Goal: Task Accomplishment & Management: Use online tool/utility

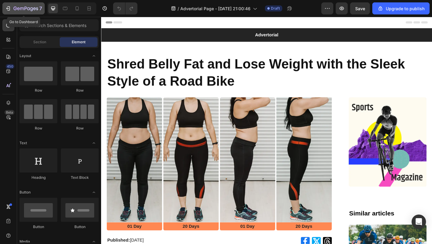
click at [22, 7] on icon "button" at bounding box center [26, 8] width 25 height 5
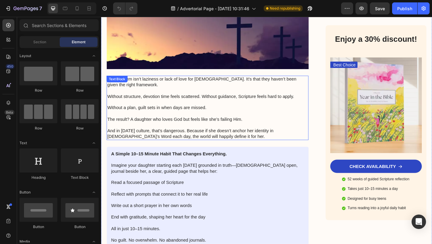
scroll to position [607, 0]
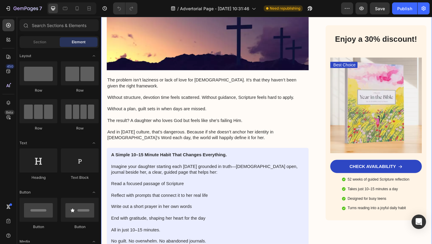
click at [148, 53] on div "Why So Many Girls Drift From Faith in School—And the Simple Daily Practice That…" at bounding box center [217, 96] width 220 height 1348
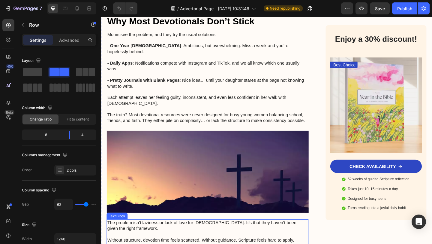
scroll to position [379, 0]
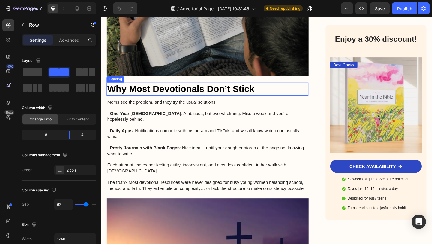
click at [137, 88] on h3 "Why Most Devotionals Don’t Stick" at bounding box center [217, 95] width 220 height 14
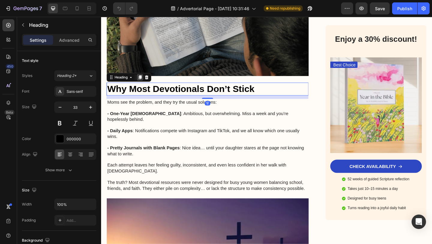
click at [143, 80] on icon at bounding box center [143, 82] width 3 height 4
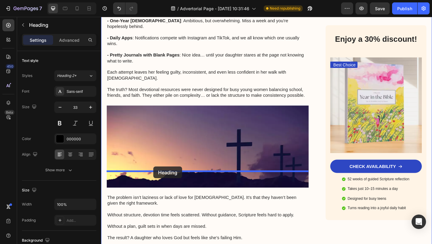
drag, startPoint x: 159, startPoint y: 101, endPoint x: 158, endPoint y: 180, distance: 79.0
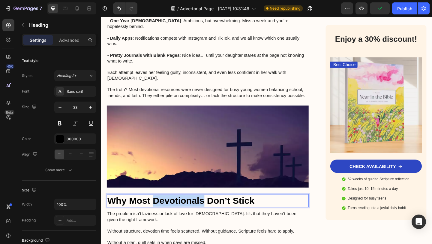
click at [162, 210] on p "Why Most Devotionals Don’t Stick" at bounding box center [217, 216] width 219 height 13
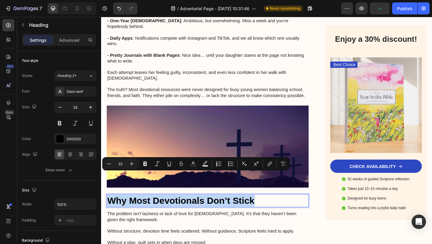
click at [162, 210] on p "Why Most Devotionals Don’t Stick" at bounding box center [217, 216] width 219 height 13
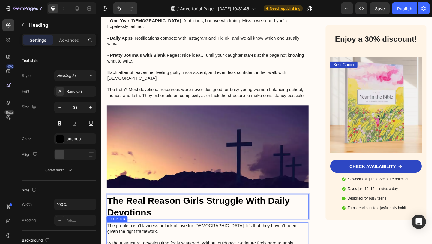
click at [231, 241] on p "The problem isn’t laziness or lack of love for [DEMOGRAPHIC_DATA]. It’s that th…" at bounding box center [217, 247] width 219 height 13
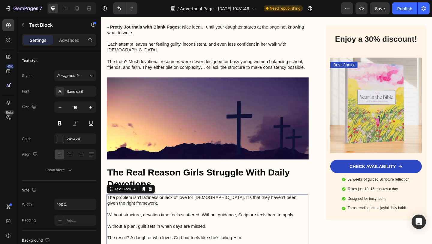
scroll to position [605, 0]
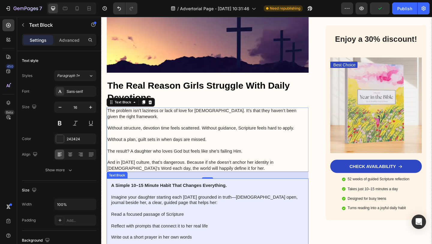
click at [179, 235] on p "Reflect with prompts that connect it to her real life" at bounding box center [217, 241] width 210 height 13
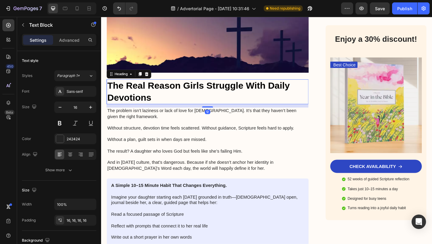
click at [153, 85] on p "The Real Reason Girls Struggle With Daily Devotions" at bounding box center [217, 98] width 219 height 26
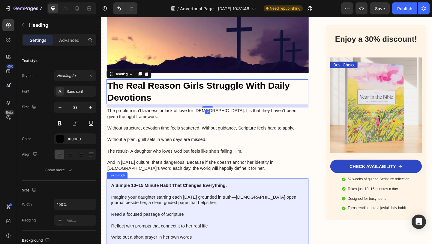
click at [163, 198] on strong "A Simple 10–15 Minute Habit That Changes Everything." at bounding box center [175, 200] width 126 height 5
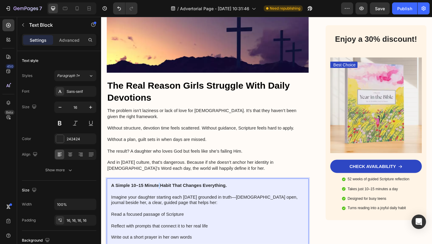
click at [163, 198] on strong "A Simple 10–15 Minute Habit That Changes Everything." at bounding box center [175, 200] width 126 height 5
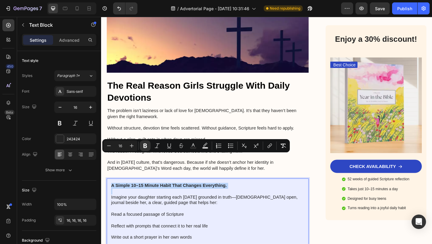
click at [163, 198] on strong "A Simple 10–15 Minute Habit That Changes Everything." at bounding box center [175, 200] width 126 height 5
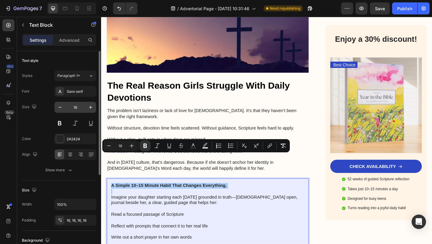
click at [79, 106] on input "16" at bounding box center [75, 107] width 20 height 11
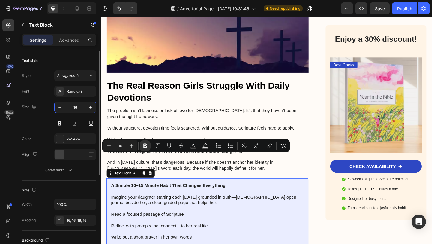
click at [79, 106] on input "16" at bounding box center [75, 107] width 20 height 11
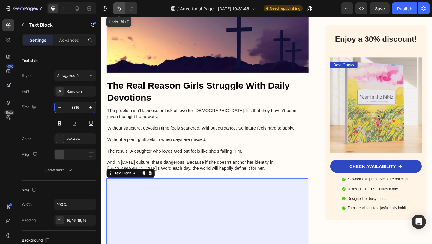
click at [119, 8] on icon "Undo/Redo" at bounding box center [119, 8] width 6 height 6
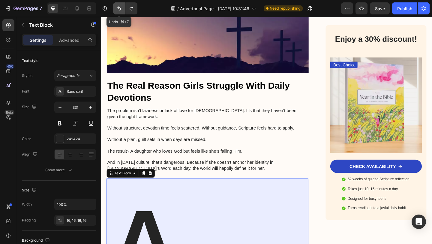
click at [119, 8] on icon "Undo/Redo" at bounding box center [119, 9] width 4 height 4
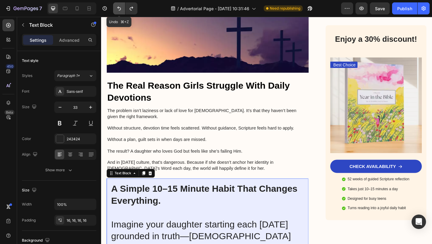
click at [119, 8] on icon "Undo/Redo" at bounding box center [119, 9] width 4 height 4
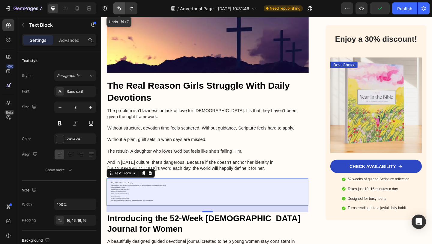
click at [118, 8] on icon "Undo/Redo" at bounding box center [119, 8] width 6 height 6
type input "16"
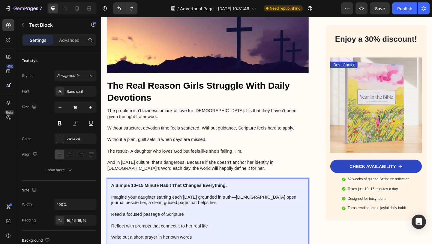
click at [161, 198] on strong "A Simple 10–15 Minute Habit That Changes Everything." at bounding box center [175, 200] width 126 height 5
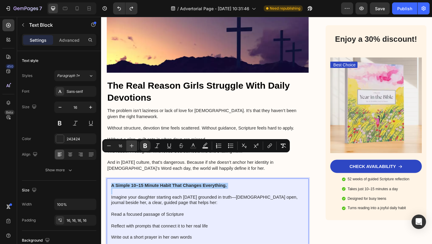
click at [131, 145] on icon "Editor contextual toolbar" at bounding box center [132, 146] width 6 height 6
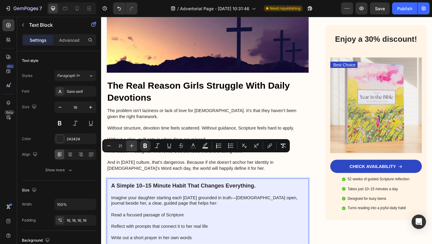
click at [131, 145] on icon "Editor contextual toolbar" at bounding box center [132, 146] width 6 height 6
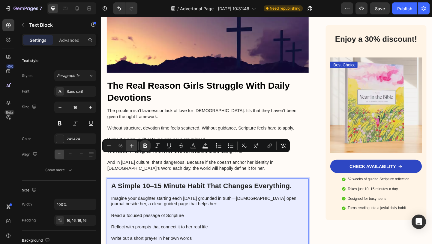
click at [131, 145] on icon "Editor contextual toolbar" at bounding box center [132, 146] width 6 height 6
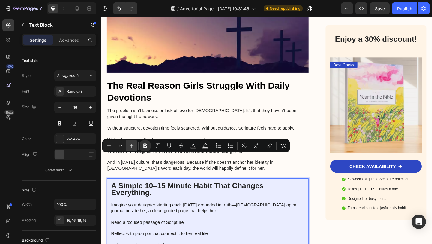
click at [131, 145] on icon "Editor contextual toolbar" at bounding box center [132, 146] width 6 height 6
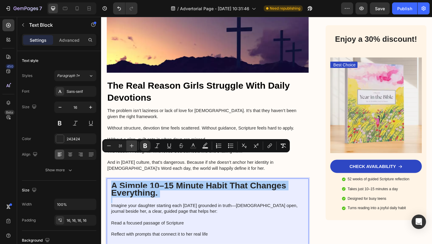
click at [131, 145] on icon "Editor contextual toolbar" at bounding box center [132, 146] width 6 height 6
type input "33"
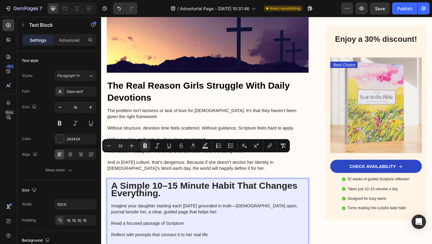
click at [140, 213] on p "Rich Text Editor. Editing area: main" at bounding box center [217, 216] width 210 height 6
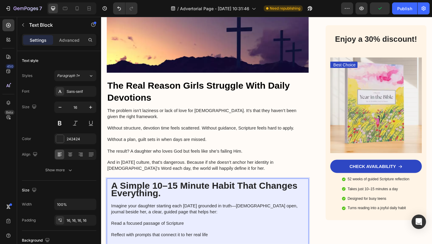
click at [181, 219] on p "Imagine your daughter starting each [DATE] grounded in truth—[DEMOGRAPHIC_DATA]…" at bounding box center [217, 225] width 210 height 13
click at [203, 166] on p "And in [DATE] culture, that’s dangerous. Because if she doesn’t anchor her iden…" at bounding box center [217, 175] width 219 height 19
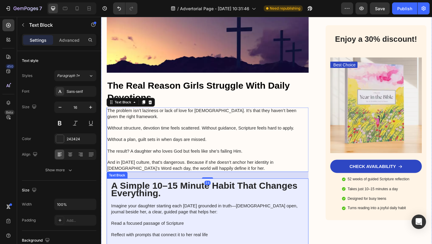
click at [160, 195] on strong "A Simple 10–15 Minute Habit That Changes Everything." at bounding box center [213, 204] width 203 height 19
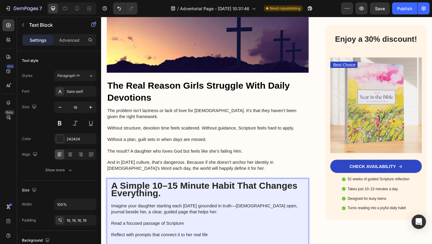
click at [159, 195] on strong "A Simple 10–15 Minute Habit That Changes Everything." at bounding box center [213, 204] width 203 height 19
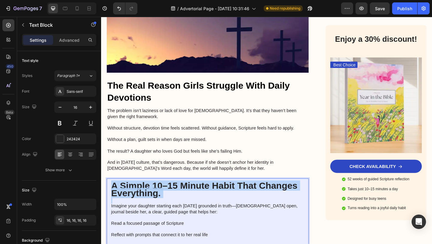
click at [159, 195] on strong "A Simple 10–15 Minute Habit That Changes Everything." at bounding box center [213, 204] width 203 height 19
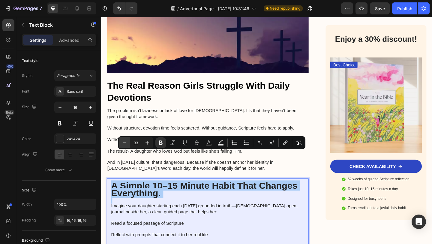
click at [124, 142] on icon "Editor contextual toolbar" at bounding box center [125, 143] width 6 height 6
type input "30"
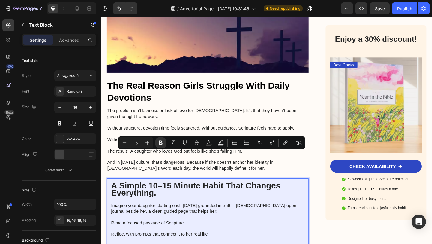
click at [124, 219] on p "Imagine your daughter starting each [DATE] grounded in truth—[DEMOGRAPHIC_DATA]…" at bounding box center [217, 225] width 210 height 13
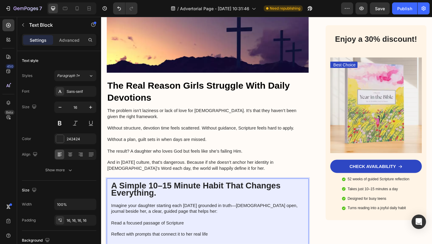
click at [133, 195] on strong "A Simple 10–15 Minute Habit That Changes Everything." at bounding box center [204, 204] width 184 height 18
click at [294, 195] on strong "A Simple 10–15 Minute Habit That Changes Everything." at bounding box center [204, 204] width 184 height 18
click at [133, 195] on strong "A Simple 10–15 Minute Habit That Changes Everything." at bounding box center [204, 204] width 184 height 18
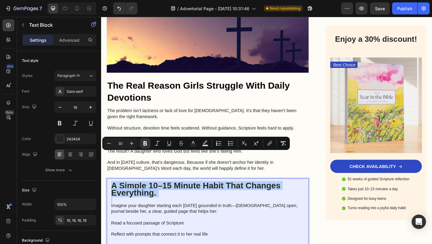
click at [133, 195] on strong "A Simple 10–15 Minute Habit That Changes Everything." at bounding box center [204, 204] width 184 height 18
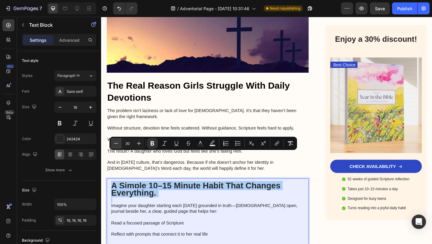
click at [115, 142] on icon "Editor contextual toolbar" at bounding box center [116, 143] width 6 height 6
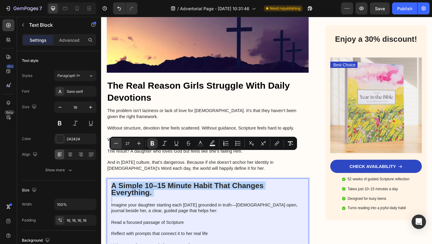
type input "26"
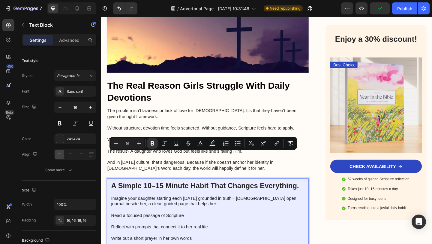
click at [119, 223] on p "Read a focused passage of Scripture" at bounding box center [217, 229] width 210 height 13
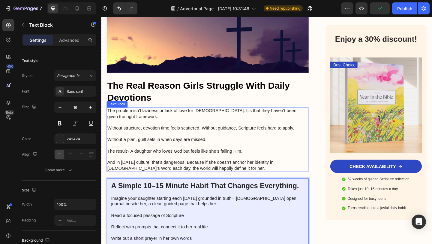
click at [189, 166] on p "And in [DATE] culture, that’s dangerous. Because if she doesn’t anchor her iden…" at bounding box center [217, 175] width 219 height 19
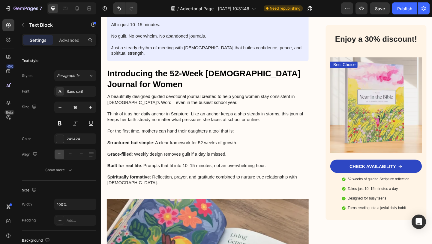
scroll to position [835, 0]
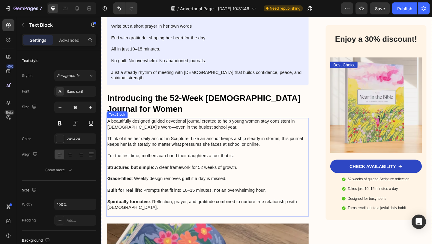
click at [122, 178] on strong "Structured but simple" at bounding box center [133, 180] width 50 height 5
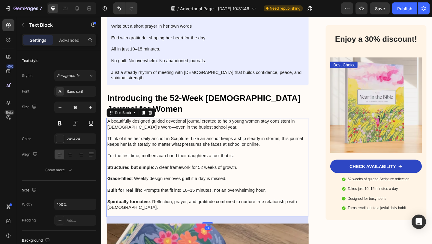
click at [119, 178] on strong "Structured but simple" at bounding box center [133, 180] width 50 height 5
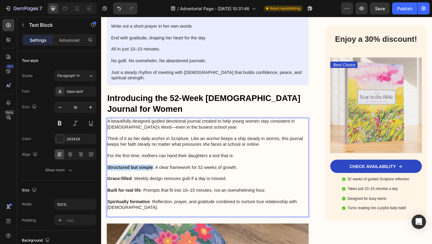
drag, startPoint x: 157, startPoint y: 131, endPoint x: 109, endPoint y: 131, distance: 48.0
click at [109, 171] on p "Structured but simple : A clear framework for 52 weeks of growth." at bounding box center [217, 177] width 219 height 13
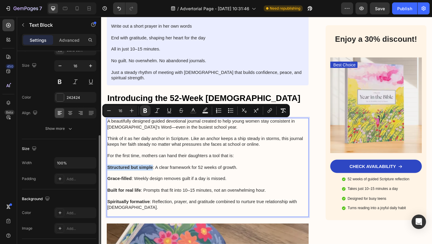
scroll to position [0, 0]
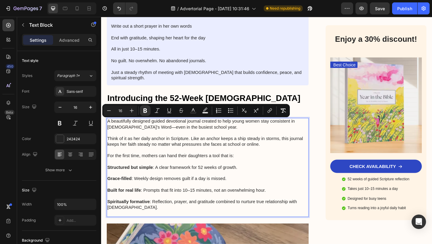
click at [155, 209] on p "Spiritually formative : Reflection, prayer, and gratitude combined to nurture t…" at bounding box center [217, 221] width 219 height 25
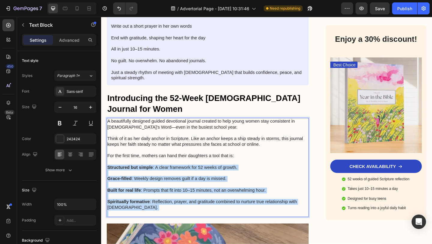
drag, startPoint x: 324, startPoint y: 172, endPoint x: 108, endPoint y: 130, distance: 219.9
click at [108, 130] on div "A beautifully designed guided devotional journal created to help young women st…" at bounding box center [217, 180] width 220 height 107
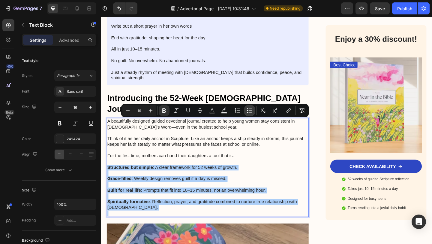
click at [249, 110] on icon "Editor contextual toolbar" at bounding box center [250, 110] width 6 height 6
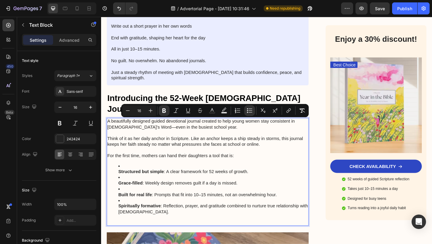
click at [190, 201] on li "Built for real life : Prompts that fit into 10–15 minutes, not an overwhelming …" at bounding box center [223, 207] width 207 height 13
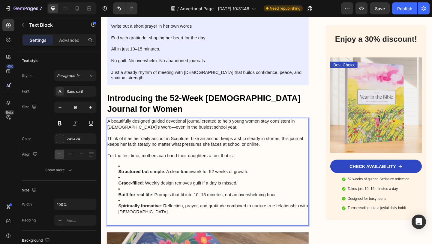
click at [125, 176] on li "Structured but simple : A clear framework for 52 weeks of growth." at bounding box center [223, 182] width 207 height 13
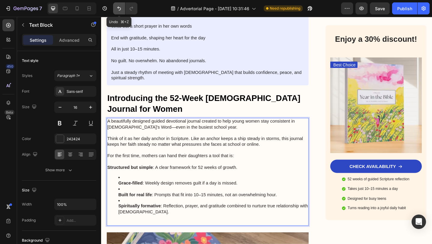
click at [120, 8] on icon "Undo/Redo" at bounding box center [119, 8] width 6 height 6
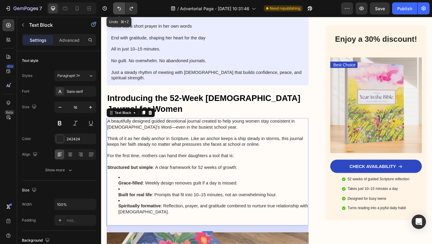
click at [120, 8] on icon "Undo/Redo" at bounding box center [119, 8] width 6 height 6
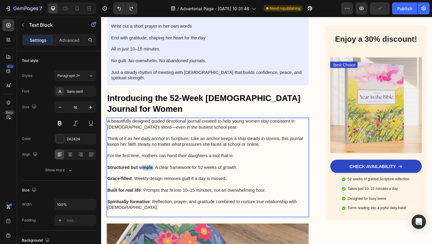
drag, startPoint x: 156, startPoint y: 131, endPoint x: 147, endPoint y: 132, distance: 9.7
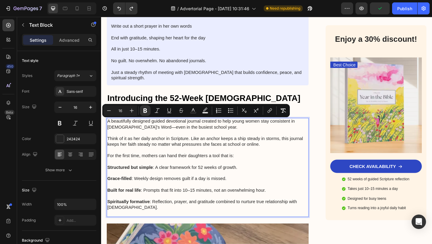
click at [155, 171] on p "Structured but simple : A clear framework for 52 weeks of growth." at bounding box center [217, 177] width 219 height 13
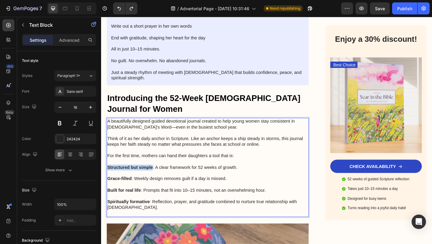
drag, startPoint x: 156, startPoint y: 130, endPoint x: 106, endPoint y: 133, distance: 50.8
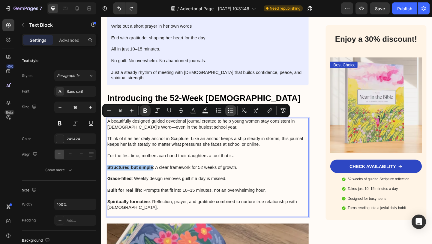
click at [229, 110] on icon "Editor contextual toolbar" at bounding box center [228, 110] width 1 height 1
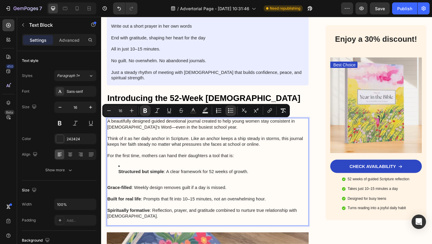
click at [118, 176] on ul "Structured but simple : A clear framework for 52 weeks of growth." at bounding box center [217, 182] width 219 height 13
click at [121, 183] on strong "Structured but simple" at bounding box center [145, 185] width 50 height 5
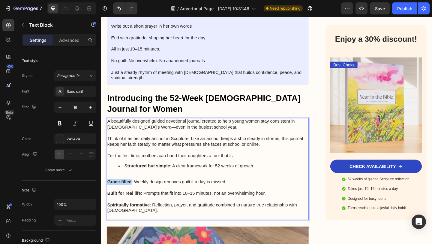
drag, startPoint x: 134, startPoint y: 146, endPoint x: 105, endPoint y: 149, distance: 28.6
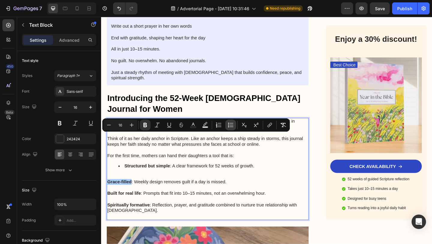
click at [231, 127] on icon "Editor contextual toolbar" at bounding box center [231, 125] width 6 height 6
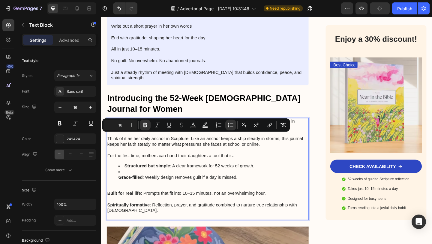
click at [171, 199] on p "Built for real life : Prompts that fit into 10–15 minutes, not an overwhelming …" at bounding box center [217, 205] width 219 height 13
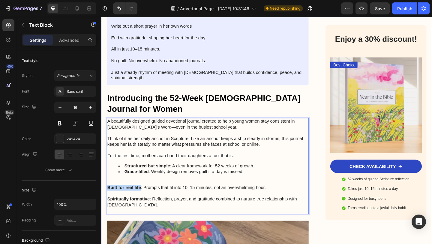
drag, startPoint x: 144, startPoint y: 153, endPoint x: 103, endPoint y: 154, distance: 40.8
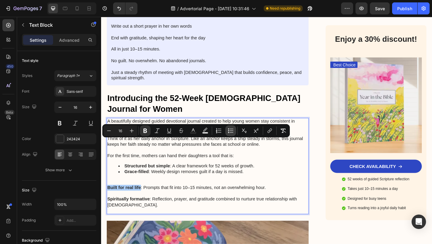
click at [228, 130] on icon "Editor contextual toolbar" at bounding box center [231, 131] width 6 height 6
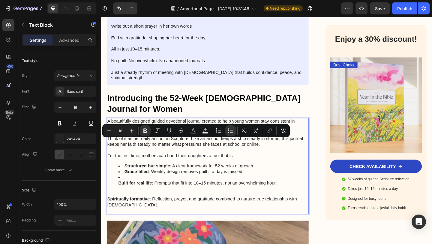
click at [172, 206] on p "Spiritually formative : Reflection, prayer, and gratitude combined to nurture t…" at bounding box center [217, 218] width 219 height 25
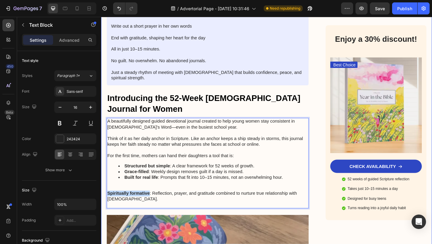
drag, startPoint x: 153, startPoint y: 159, endPoint x: 99, endPoint y: 158, distance: 53.7
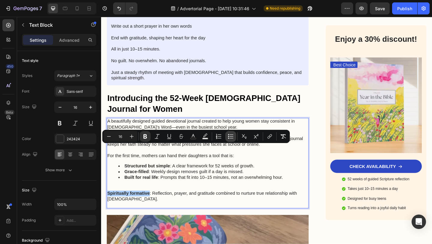
click at [230, 136] on icon "Editor contextual toolbar" at bounding box center [231, 136] width 6 height 6
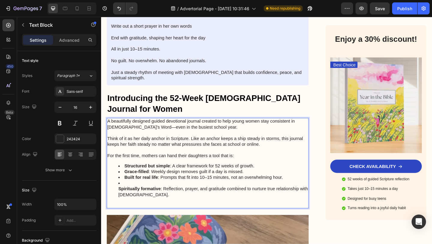
click at [151, 195] on li "Spiritually formative : Reflection, prayer, and gratitude combined to nurture t…" at bounding box center [223, 207] width 207 height 25
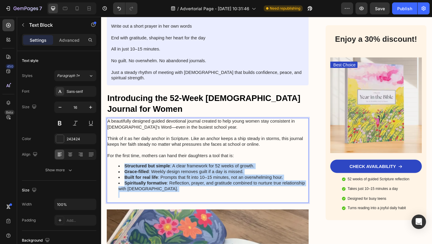
drag, startPoint x: 291, startPoint y: 159, endPoint x: 114, endPoint y: 128, distance: 179.7
click at [114, 176] on ul "Structured but simple : A clear framework for 52 weeks of growth. Grace-filled …" at bounding box center [217, 195] width 219 height 38
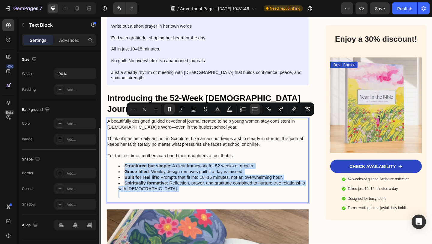
scroll to position [146, 0]
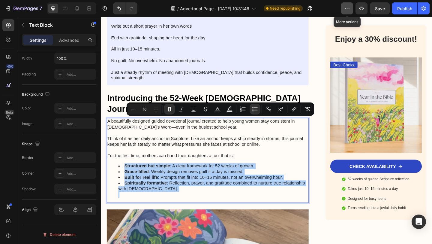
click at [343, 11] on button "button" at bounding box center [347, 8] width 12 height 12
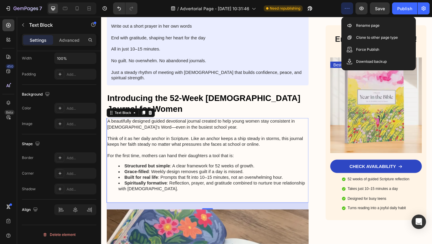
click at [343, 11] on button "button" at bounding box center [347, 8] width 12 height 12
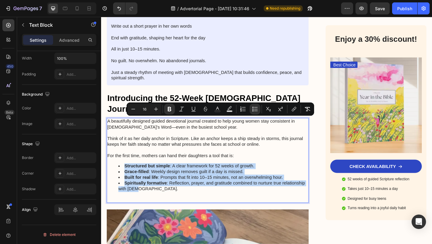
drag, startPoint x: 168, startPoint y: 154, endPoint x: 122, endPoint y: 130, distance: 52.1
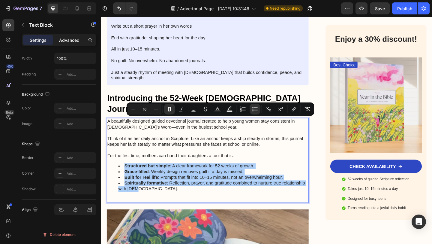
click at [77, 40] on p "Advanced" at bounding box center [69, 40] width 20 height 6
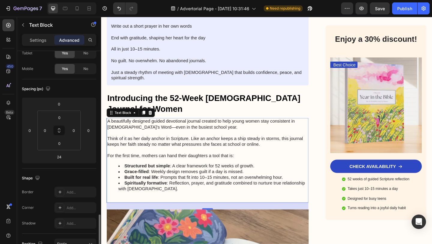
scroll to position [0, 0]
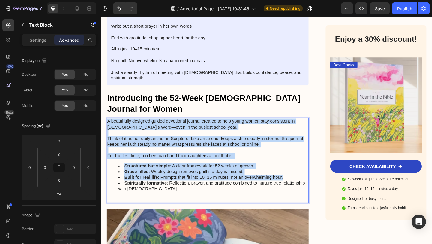
drag, startPoint x: 145, startPoint y: 157, endPoint x: 132, endPoint y: 145, distance: 17.6
click at [132, 195] on li "Spiritually formative : Reflection, prayer, and gratitude combined to nurture t…" at bounding box center [223, 204] width 207 height 19
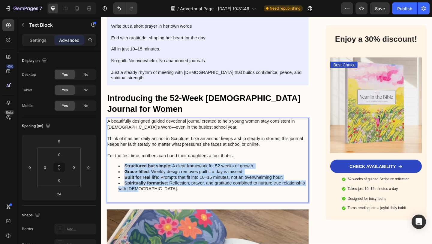
drag, startPoint x: 141, startPoint y: 152, endPoint x: 118, endPoint y: 130, distance: 31.2
click at [118, 176] on ul "Structured but simple : A clear framework for 52 weeks of growth. Grace-filled …" at bounding box center [217, 195] width 219 height 38
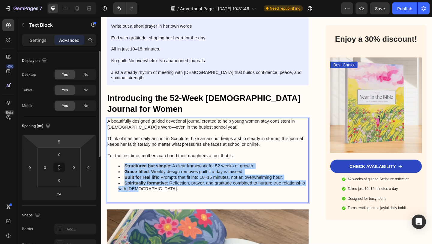
click at [68, 0] on html "7 / Advertorial Page - [DATE] 10:31:46 Need republishing Preview Save Publish 4…" at bounding box center [216, 0] width 432 height 0
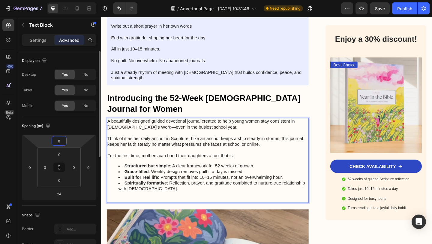
click at [71, 0] on html "7 / Advertorial Page - [DATE] 10:31:46 Need republishing Preview Save Publish 4…" at bounding box center [216, 0] width 432 height 0
click at [61, 140] on input "0" at bounding box center [59, 140] width 12 height 9
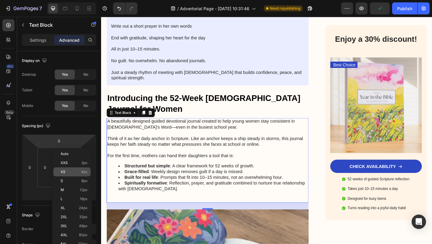
click at [78, 170] on p "XS 4px" at bounding box center [74, 172] width 27 height 4
type input "4"
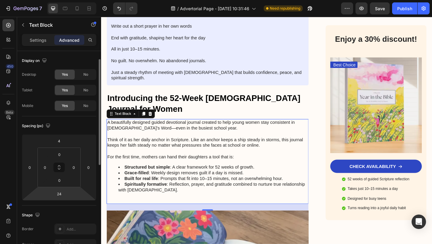
scroll to position [6, 0]
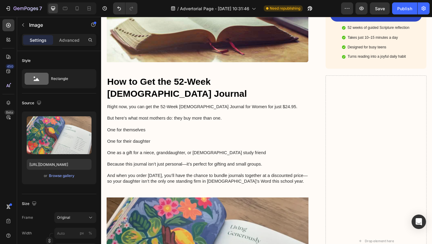
scroll to position [1444, 0]
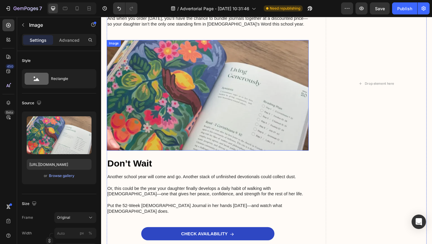
click at [171, 119] on img at bounding box center [217, 102] width 220 height 120
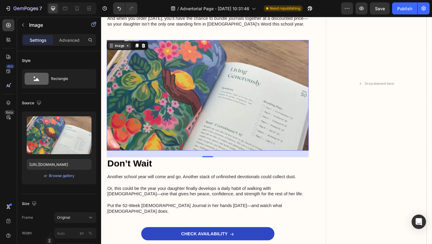
click at [120, 45] on div "Image" at bounding box center [121, 47] width 13 height 5
click at [122, 45] on div "Image" at bounding box center [121, 47] width 13 height 5
click at [210, 75] on img at bounding box center [217, 102] width 220 height 120
click at [120, 45] on div "Image" at bounding box center [121, 47] width 13 height 5
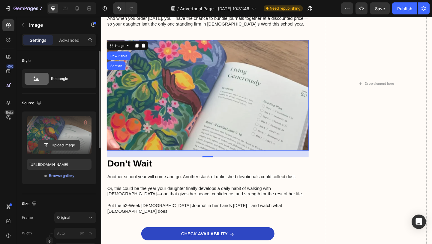
click at [60, 142] on input "file" at bounding box center [58, 145] width 41 height 10
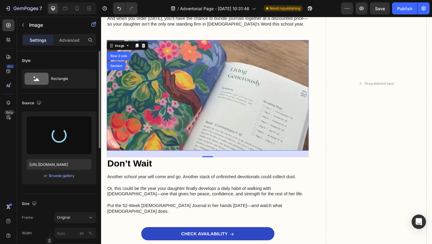
type input "[URL][DOMAIN_NAME]"
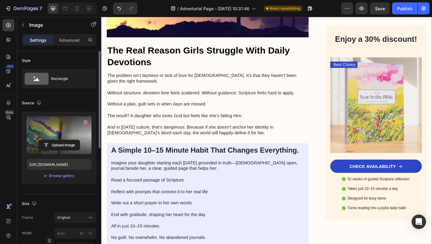
scroll to position [641, 0]
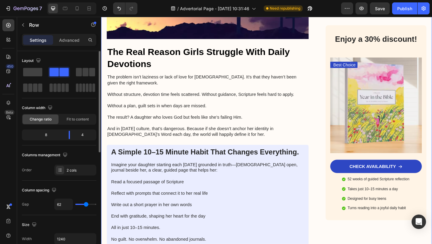
click at [151, 119] on div "Why So Many Girls Drift From Faith in School—And the Simple Daily Practice That…" at bounding box center [217, 71] width 220 height 1366
click at [25, 21] on button "button" at bounding box center [23, 25] width 10 height 10
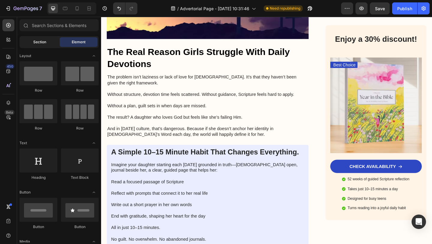
click at [32, 39] on div "Section" at bounding box center [40, 42] width 38 height 10
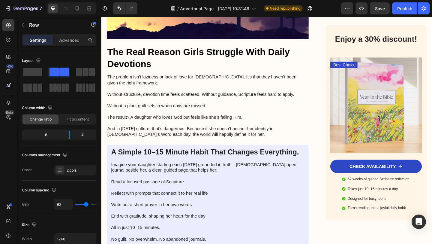
click at [210, 119] on div "Why So Many Girls Drift From Faith in School—And the Simple Daily Practice That…" at bounding box center [217, 71] width 220 height 1366
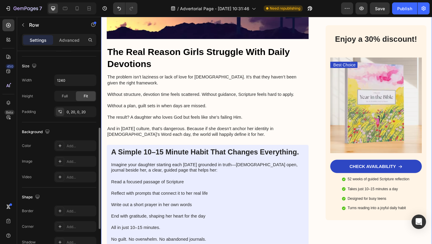
scroll to position [0, 0]
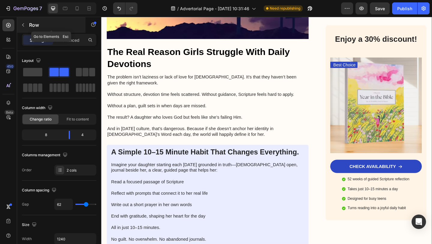
click at [25, 26] on icon "button" at bounding box center [23, 25] width 5 height 5
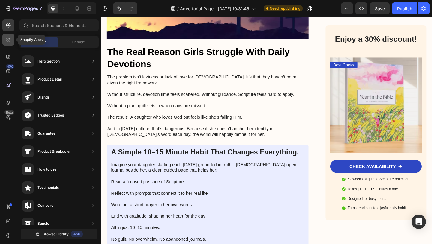
click at [8, 37] on icon at bounding box center [8, 40] width 6 height 6
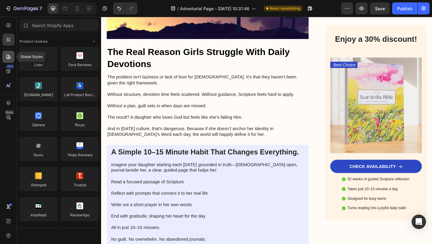
click at [7, 61] on div at bounding box center [8, 57] width 12 height 12
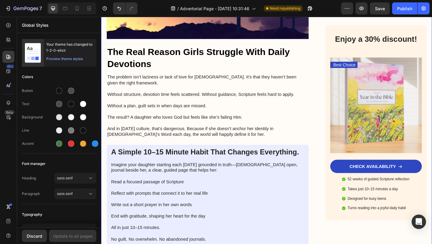
click at [161, 122] on div "Why So Many Girls Drift From Faith in School—And the Simple Daily Practice That…" at bounding box center [217, 71] width 220 height 1366
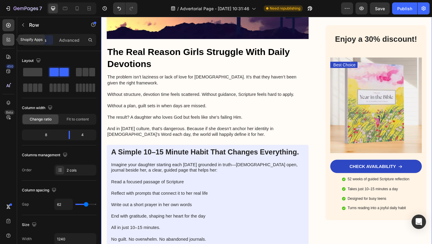
click at [11, 39] on icon at bounding box center [8, 40] width 6 height 6
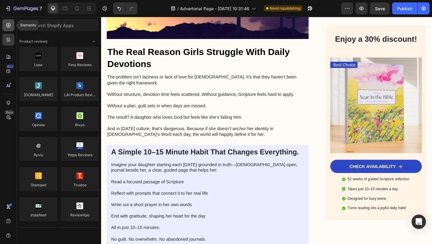
click at [11, 26] on icon at bounding box center [8, 25] width 6 height 6
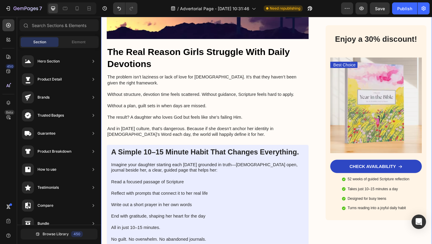
click at [146, 121] on div "Why So Many Girls Drift From Faith in School—And the Simple Daily Practice That…" at bounding box center [217, 71] width 220 height 1366
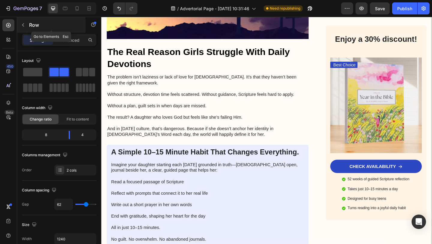
click at [22, 25] on icon "button" at bounding box center [23, 25] width 5 height 5
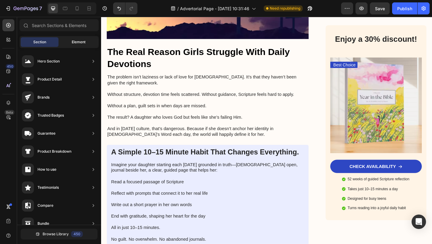
click at [79, 44] on span "Element" at bounding box center [79, 41] width 14 height 5
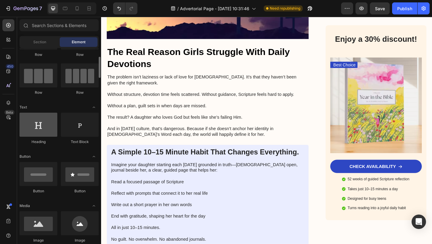
scroll to position [140, 0]
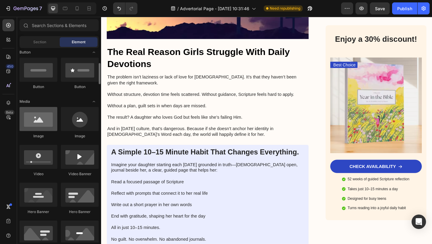
click at [52, 117] on div at bounding box center [39, 119] width 38 height 24
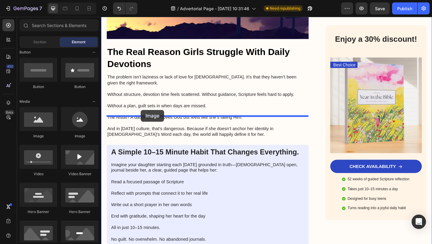
drag, startPoint x: 139, startPoint y: 140, endPoint x: 144, endPoint y: 118, distance: 22.8
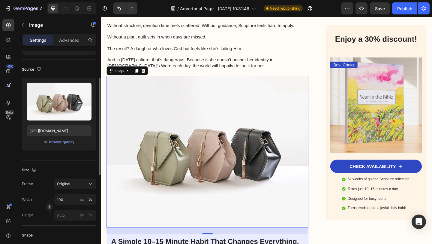
scroll to position [57, 0]
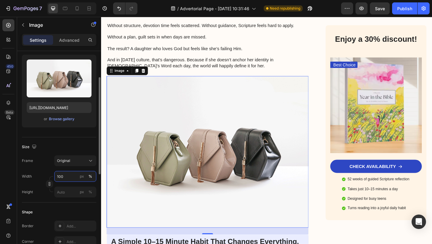
click at [67, 175] on input "100" at bounding box center [75, 176] width 42 height 11
type input "450"
click at [65, 190] on input "px %" at bounding box center [75, 191] width 42 height 11
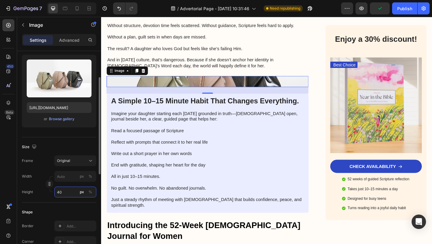
type input "4"
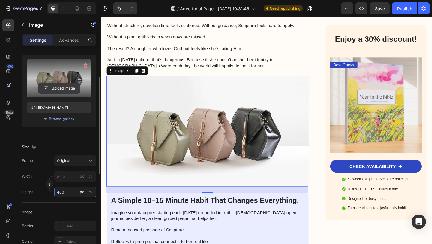
type input "400"
click at [70, 86] on input "file" at bounding box center [58, 88] width 41 height 10
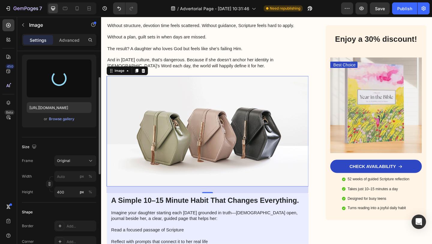
type input "[URL][DOMAIN_NAME]"
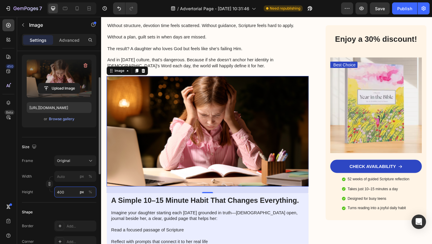
click at [61, 190] on input "400" at bounding box center [75, 191] width 42 height 11
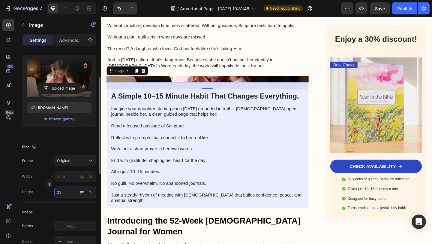
type input "2"
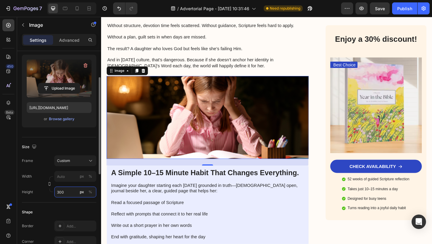
type input "2"
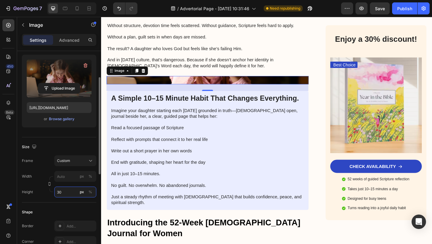
type input "300"
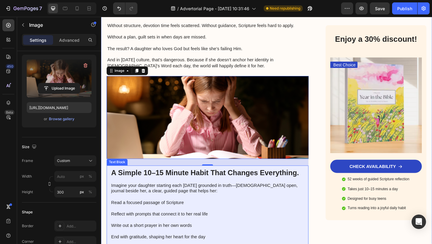
click at [138, 209] on p "Read a focused passage of Scripture" at bounding box center [217, 215] width 210 height 13
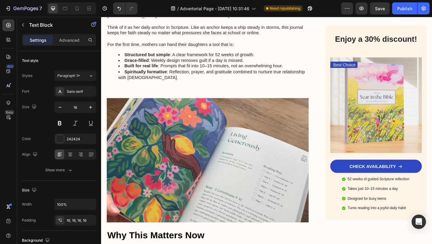
scroll to position [997, 0]
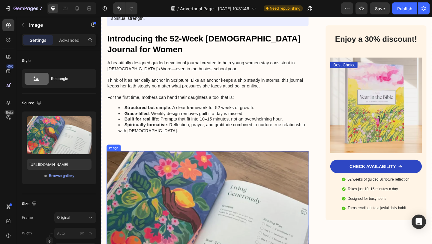
click at [173, 172] on img at bounding box center [217, 230] width 220 height 135
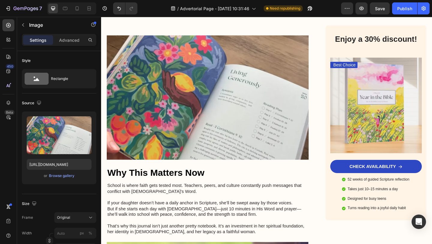
scroll to position [1074, 0]
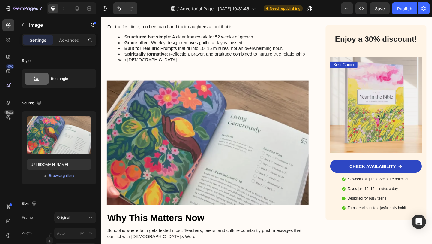
click at [191, 139] on img at bounding box center [217, 153] width 220 height 135
click at [148, 98] on img at bounding box center [217, 153] width 220 height 135
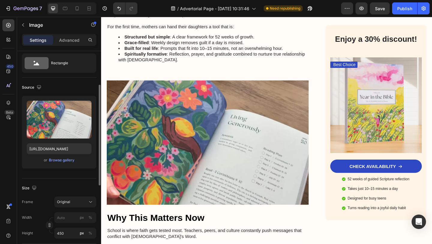
scroll to position [37, 0]
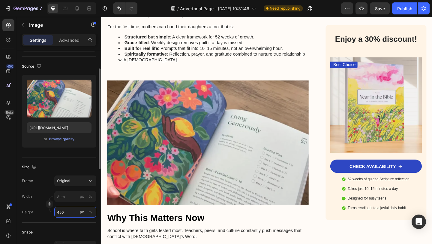
click at [65, 212] on input "450" at bounding box center [75, 212] width 42 height 11
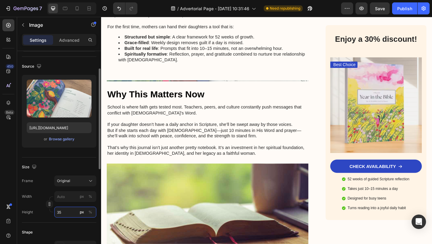
type input "350"
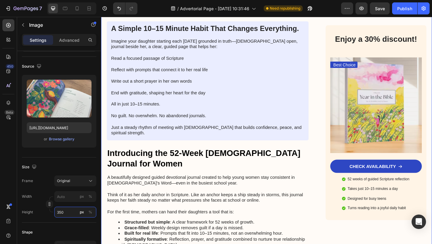
scroll to position [872, 0]
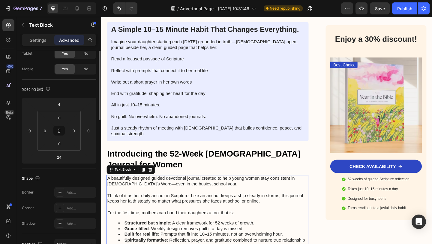
scroll to position [0, 0]
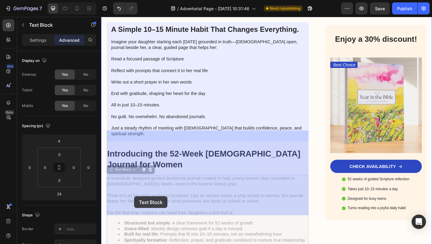
drag, startPoint x: 143, startPoint y: 216, endPoint x: 139, endPoint y: 214, distance: 4.8
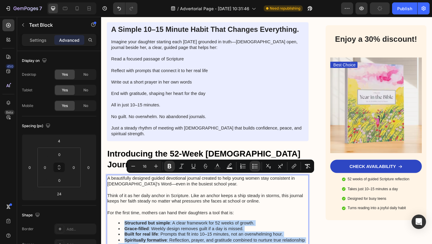
drag, startPoint x: 142, startPoint y: 216, endPoint x: 122, endPoint y: 192, distance: 32.0
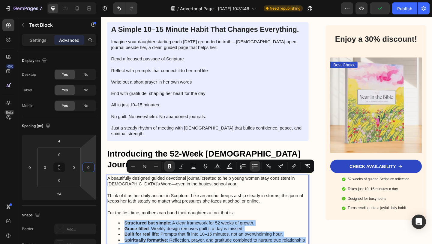
click at [85, 168] on input "0" at bounding box center [88, 167] width 9 height 9
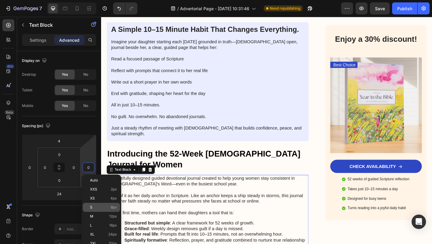
click at [99, 207] on p "S 8px" at bounding box center [103, 207] width 27 height 4
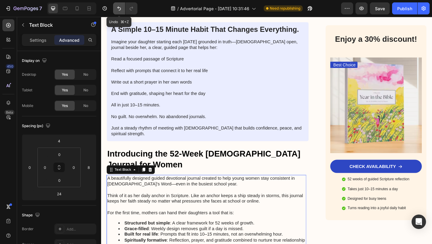
click at [116, 10] on button "Undo/Redo" at bounding box center [119, 8] width 12 height 12
type input "0"
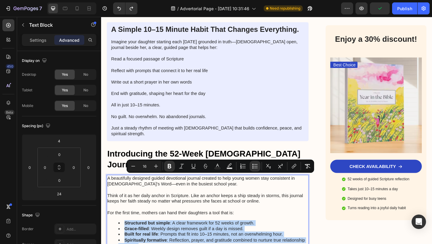
drag, startPoint x: 142, startPoint y: 218, endPoint x: 120, endPoint y: 188, distance: 37.6
click at [120, 189] on div "A beautifully designed guided devotional journal created to help young women st…" at bounding box center [217, 235] width 220 height 92
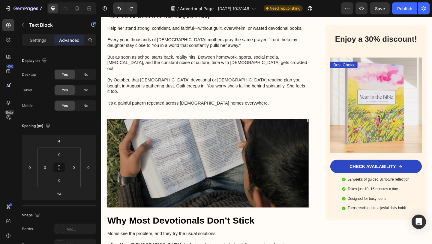
scroll to position [225, 0]
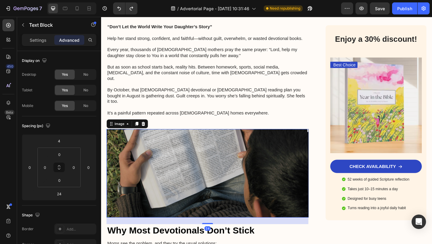
click at [208, 189] on img at bounding box center [217, 187] width 220 height 96
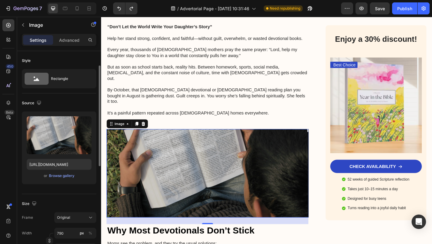
scroll to position [41, 0]
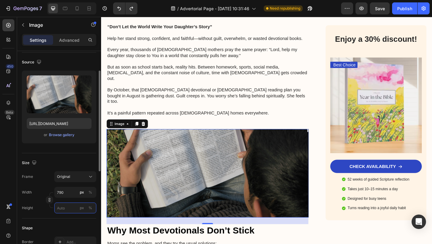
click at [67, 209] on input "px %" at bounding box center [75, 207] width 42 height 11
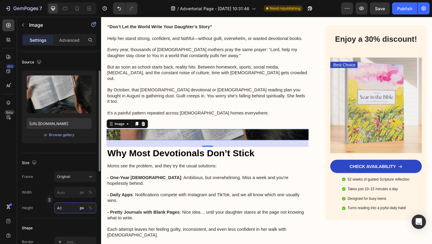
type input "4"
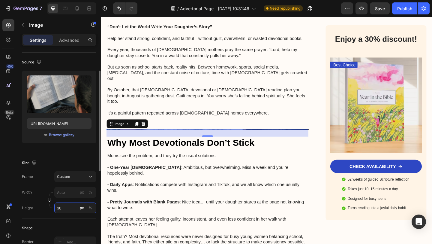
type input "300"
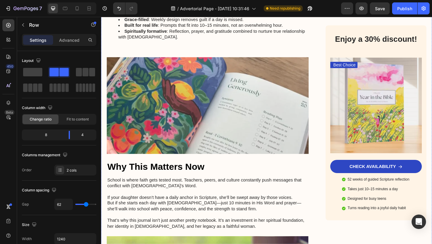
scroll to position [951, 0]
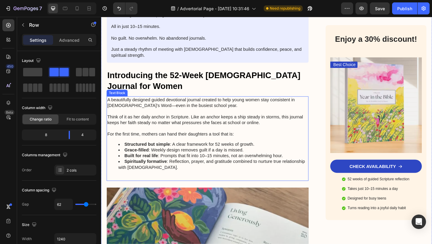
click at [199, 165] on li "Built for real life : Prompts that fit into 10–15 minutes, not an overwhelming …" at bounding box center [223, 168] width 207 height 6
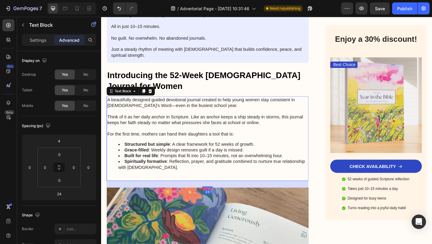
click at [269, 152] on li "Structured but simple : A clear framework for 52 weeks of growth." at bounding box center [223, 155] width 207 height 6
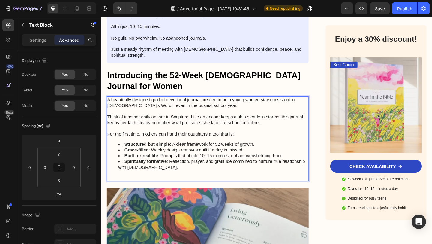
click at [229, 171] on li "Spiritually formative : Reflection, prayer, and gratitude combined to nurture t…" at bounding box center [223, 180] width 207 height 19
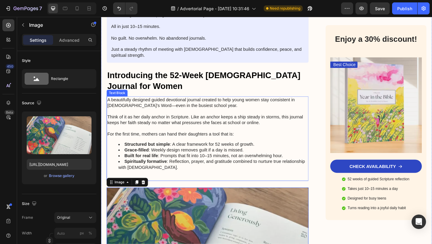
click at [181, 144] on div "A beautifully designed guided devotional journal created to help young women st…" at bounding box center [217, 149] width 220 height 92
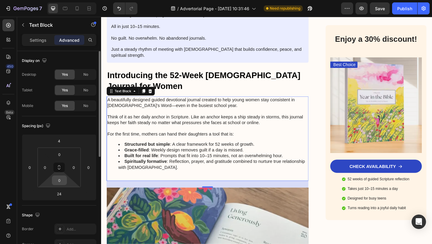
click at [61, 184] on input "0" at bounding box center [59, 180] width 12 height 9
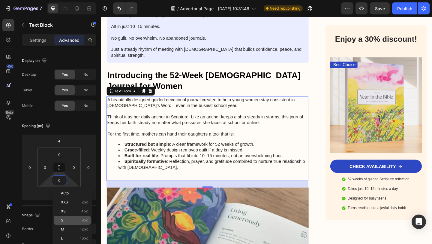
click at [68, 218] on p "S 8px" at bounding box center [74, 220] width 27 height 4
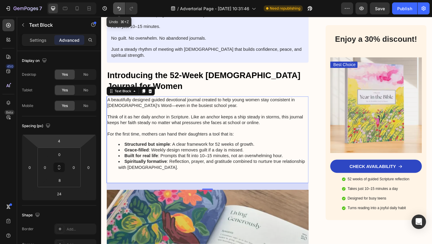
click at [118, 8] on icon "Undo/Redo" at bounding box center [119, 8] width 6 height 6
type input "0"
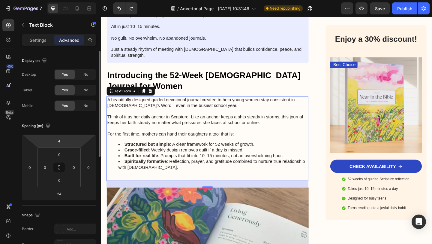
click at [67, 0] on html "7 / Advertorial Page - [DATE] 10:31:46 Need republishing Preview Save Publish 4…" at bounding box center [216, 0] width 432 height 0
type input "8"
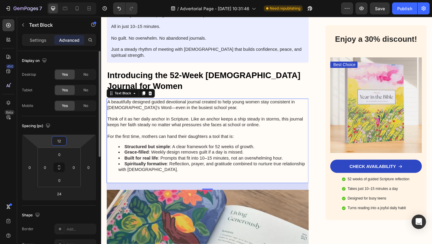
type input "1"
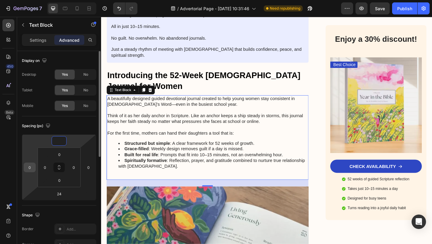
type input "0"
click at [31, 171] on input "0" at bounding box center [29, 167] width 9 height 9
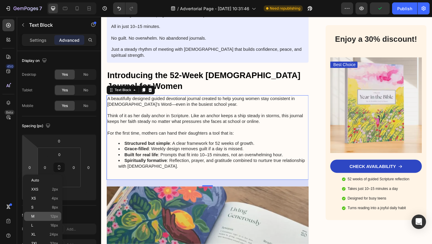
click at [38, 217] on p "M 12px" at bounding box center [44, 216] width 27 height 4
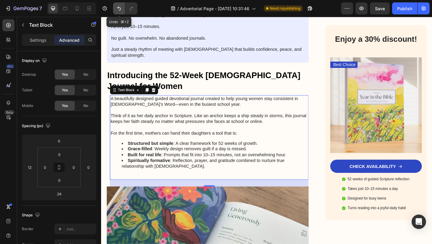
click at [117, 6] on icon "Undo/Redo" at bounding box center [119, 8] width 6 height 6
type input "0"
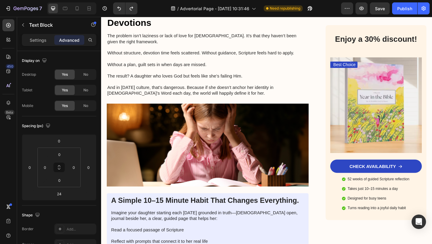
scroll to position [817, 0]
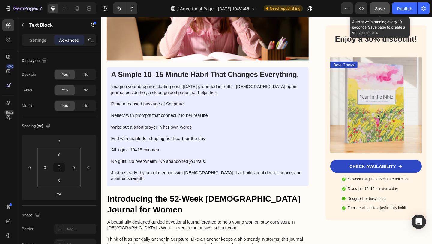
click at [378, 10] on span "Save" at bounding box center [380, 8] width 10 height 5
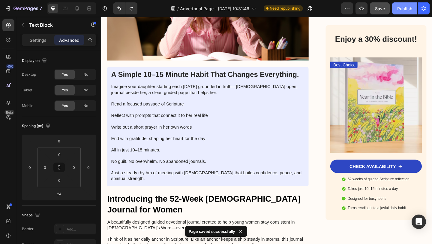
click at [401, 12] on button "Publish" at bounding box center [404, 8] width 25 height 12
